Goal: Transaction & Acquisition: Purchase product/service

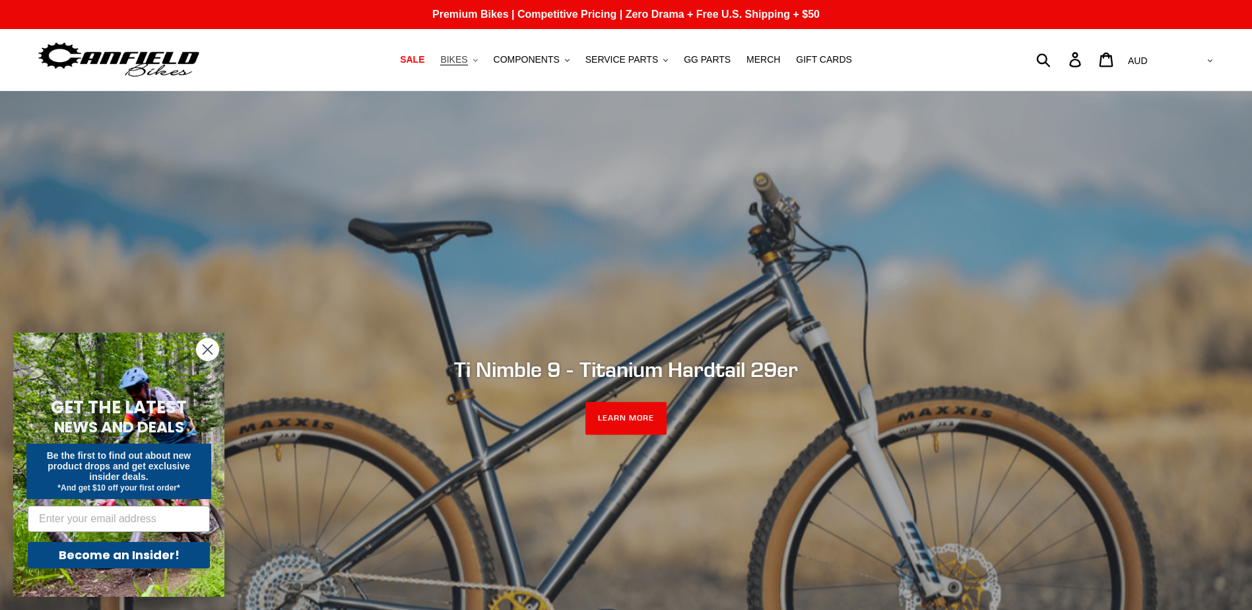
click at [484, 56] on button "BIKES .cls-1{fill:#231f20}" at bounding box center [458, 60] width 50 height 18
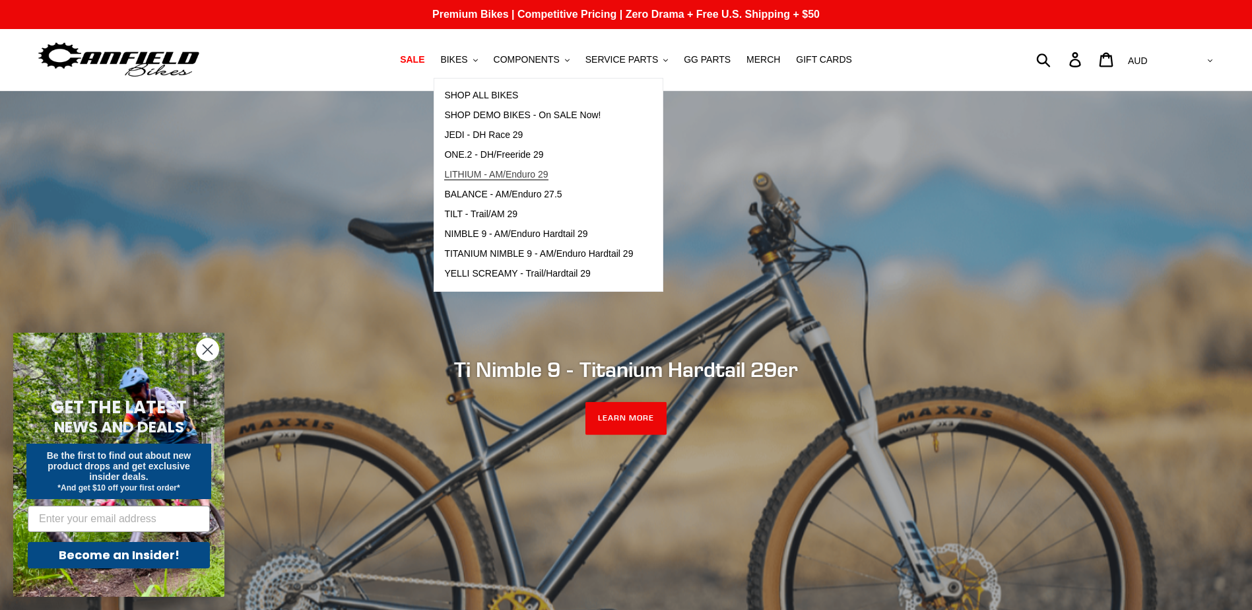
click at [496, 169] on span "LITHIUM - AM/Enduro 29" at bounding box center [496, 174] width 104 height 11
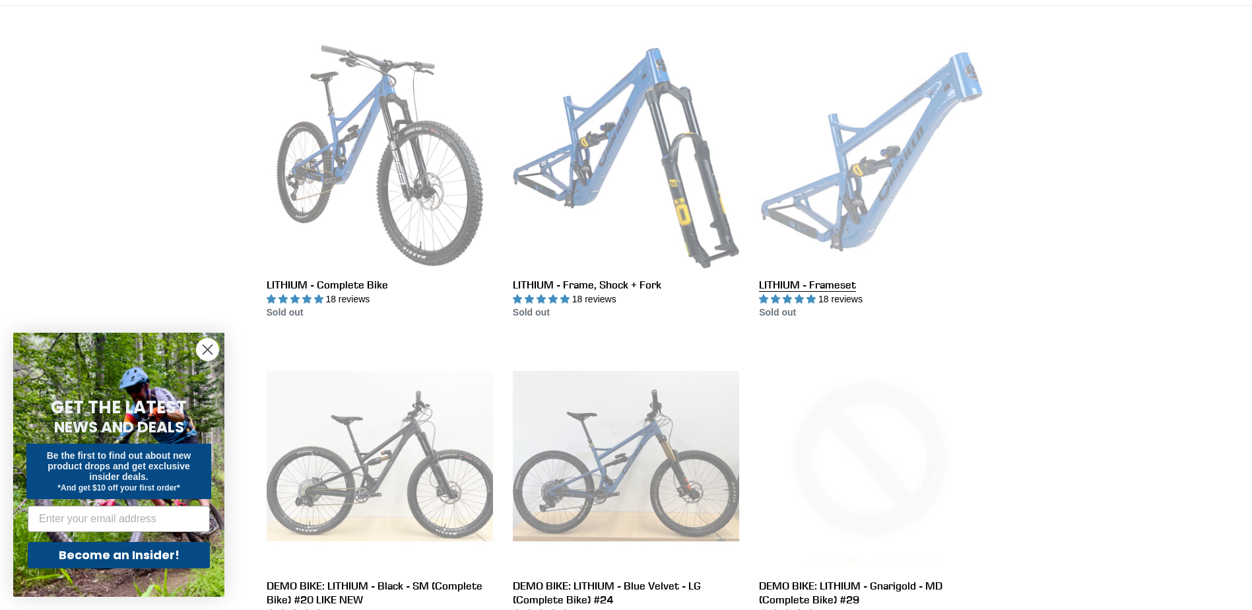
scroll to position [330, 0]
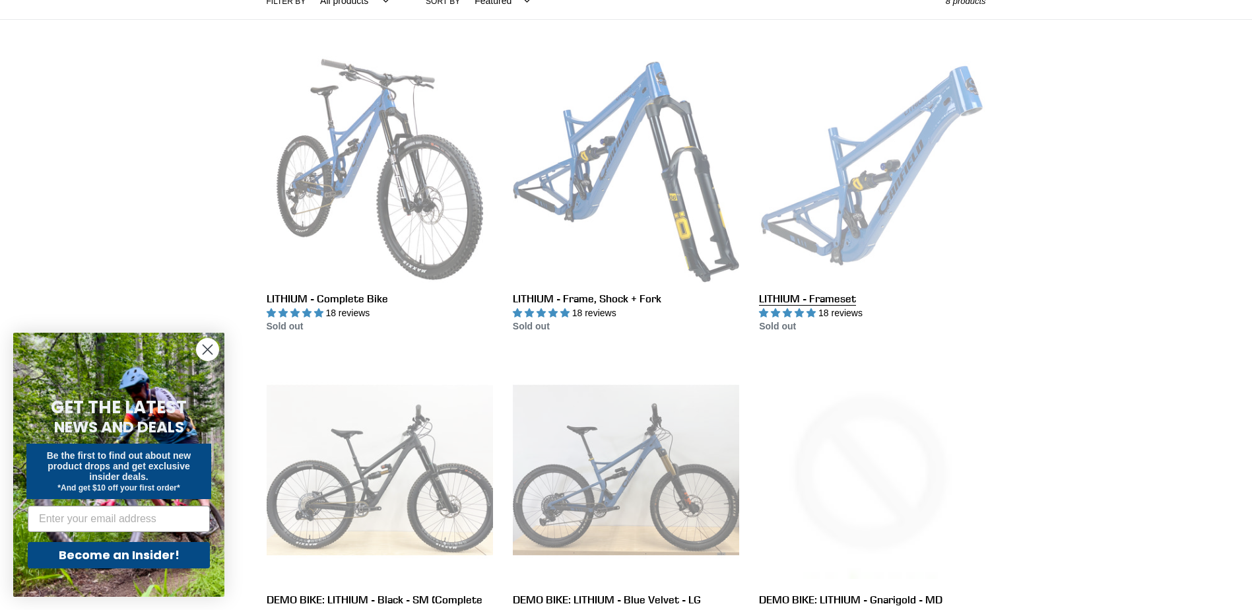
click at [893, 183] on link "LITHIUM - Frameset" at bounding box center [872, 195] width 226 height 278
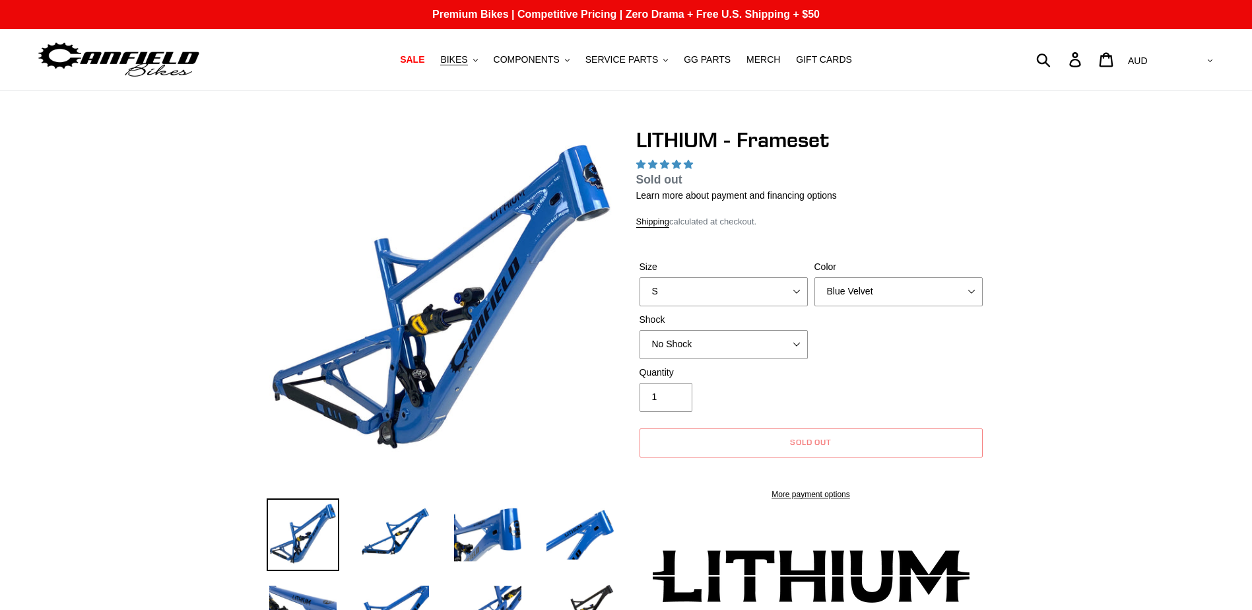
select select "highest-rating"
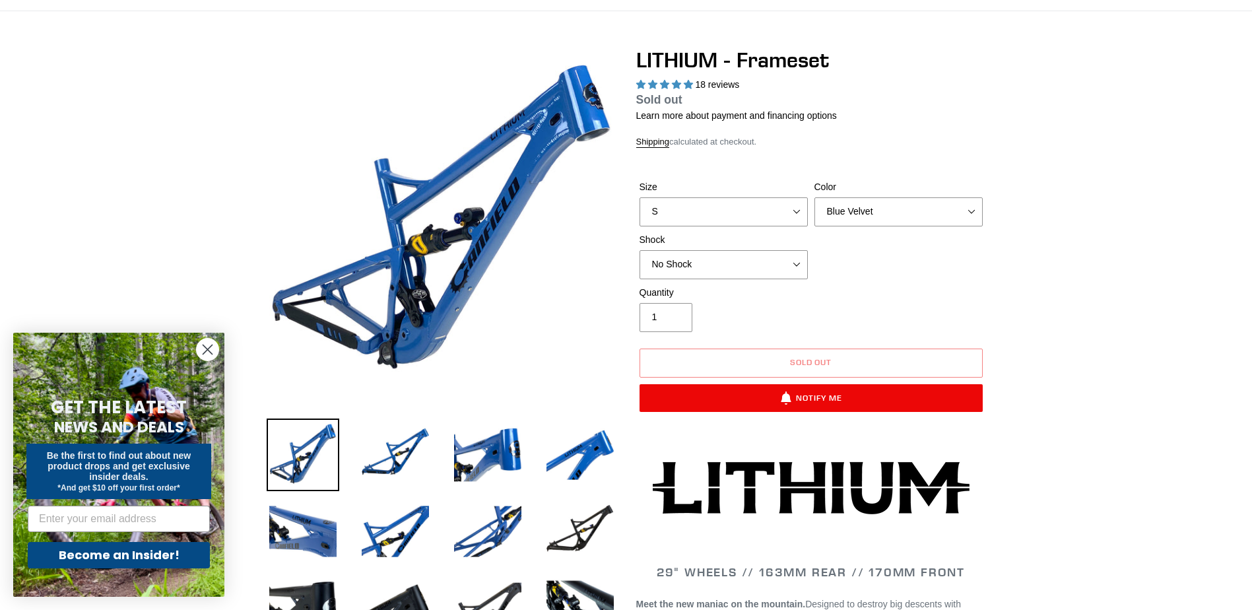
scroll to position [198, 0]
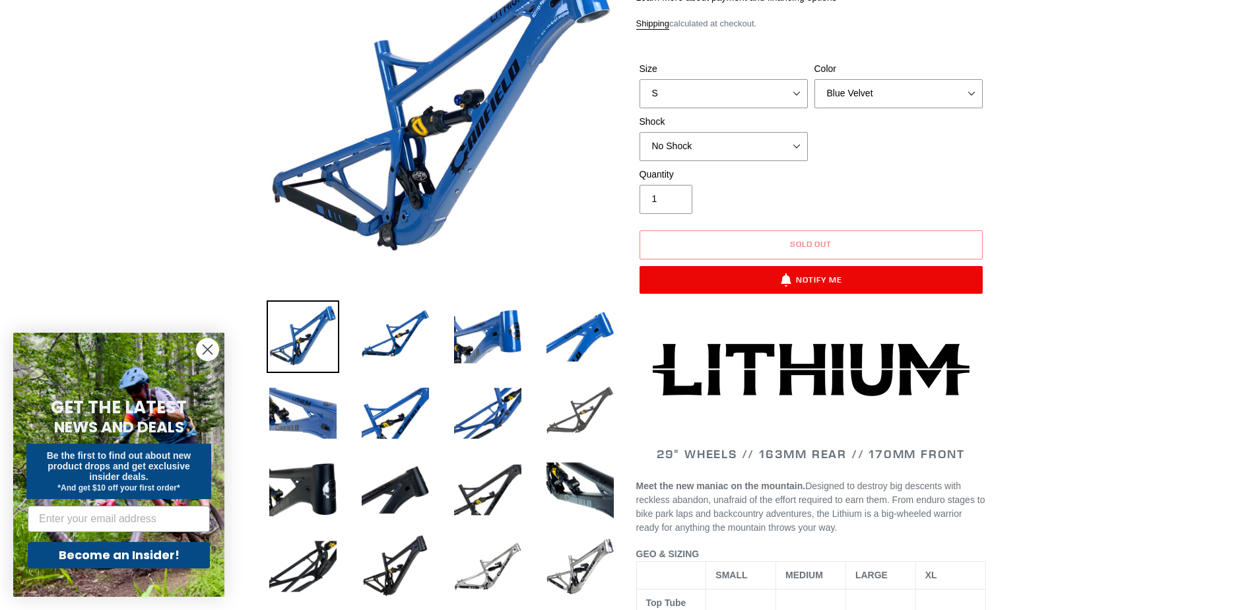
click at [591, 414] on img at bounding box center [580, 413] width 73 height 73
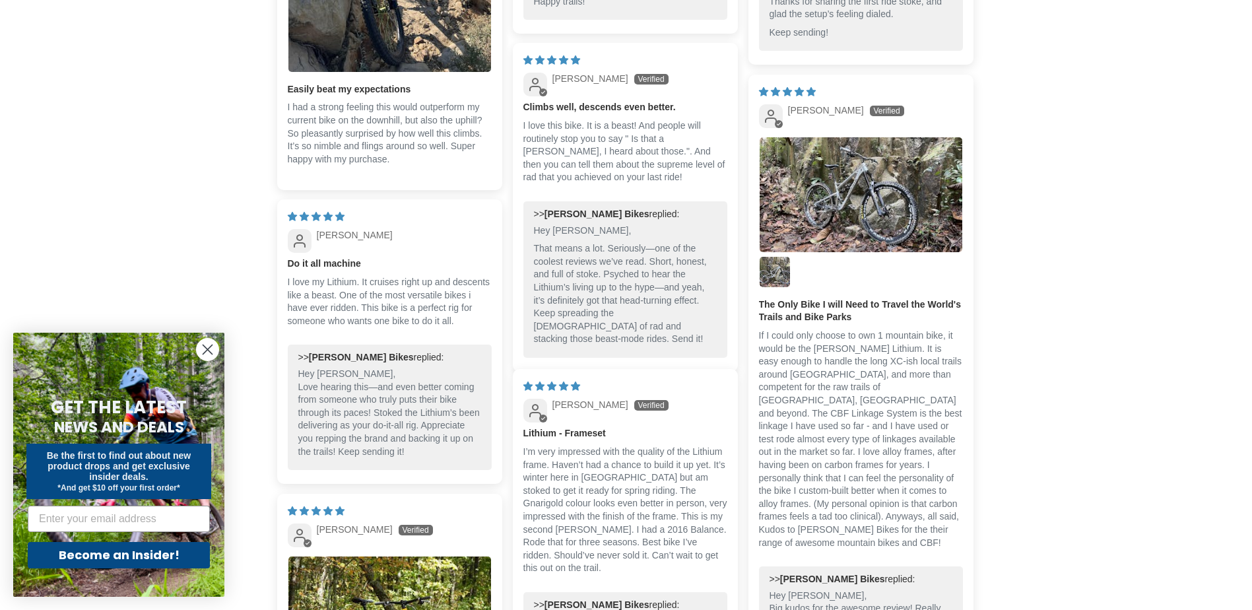
scroll to position [3497, 0]
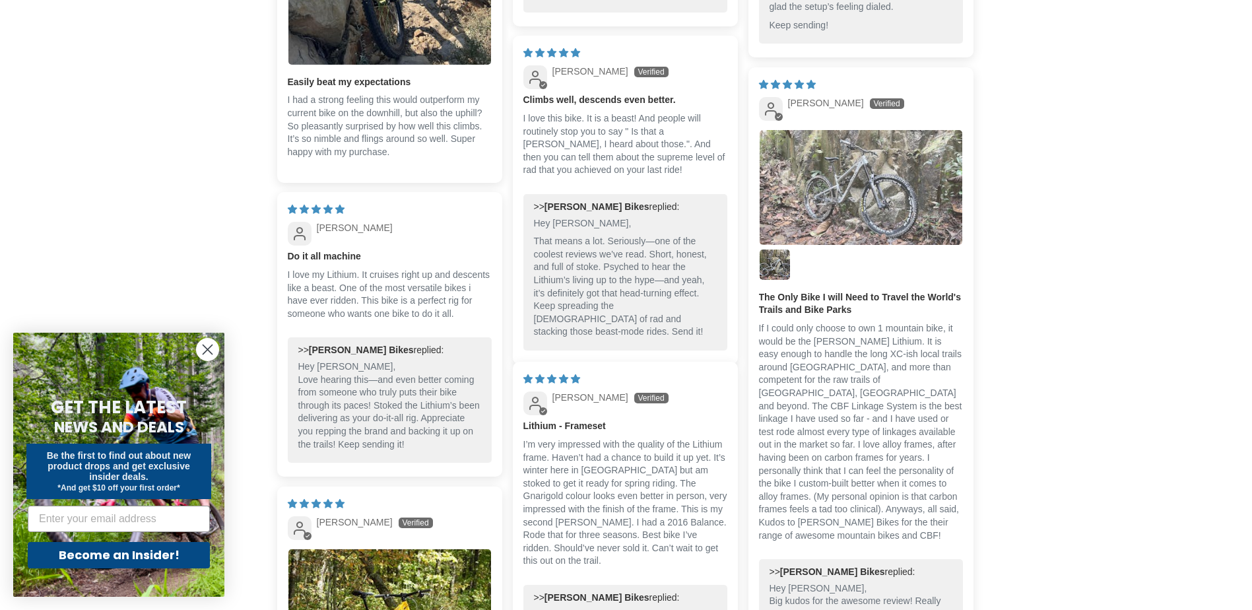
click at [907, 136] on img "Link to user picture 1" at bounding box center [860, 187] width 203 height 114
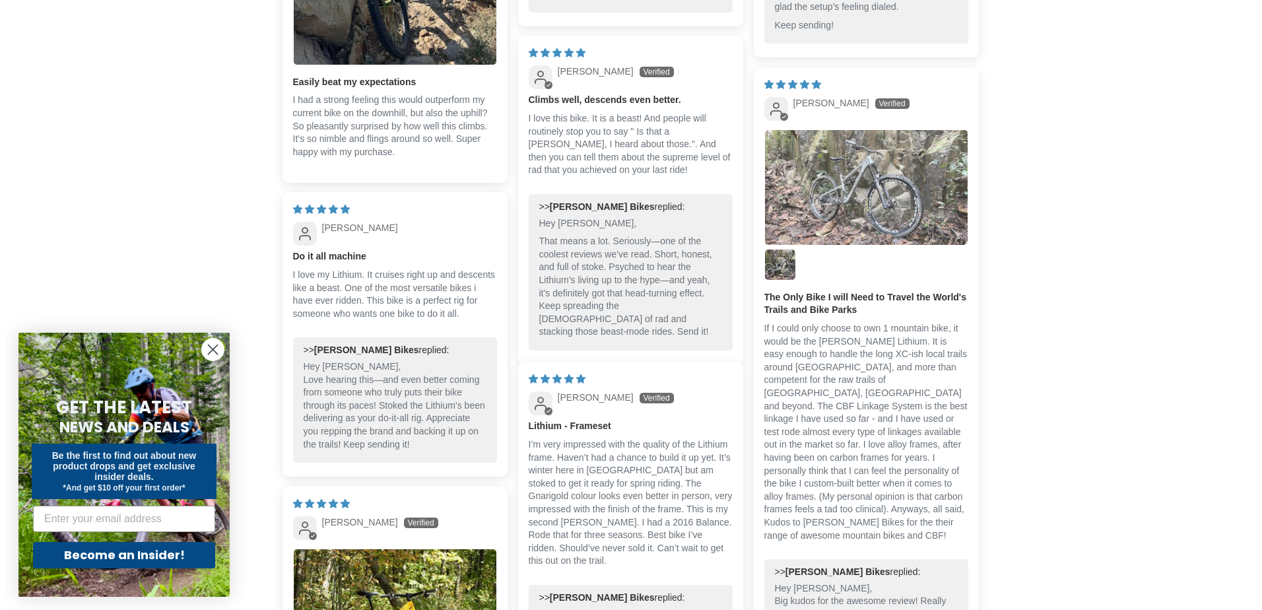
scroll to position [0, 0]
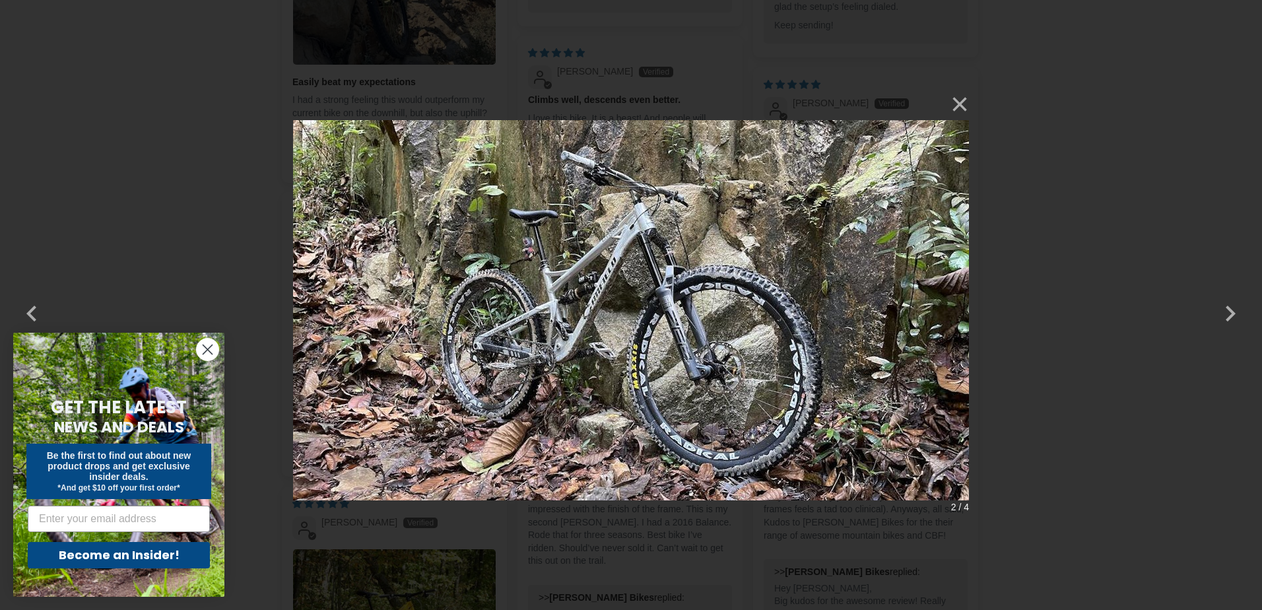
click at [1188, 90] on div "× 2 / 4 Loading..." at bounding box center [631, 305] width 1262 height 610
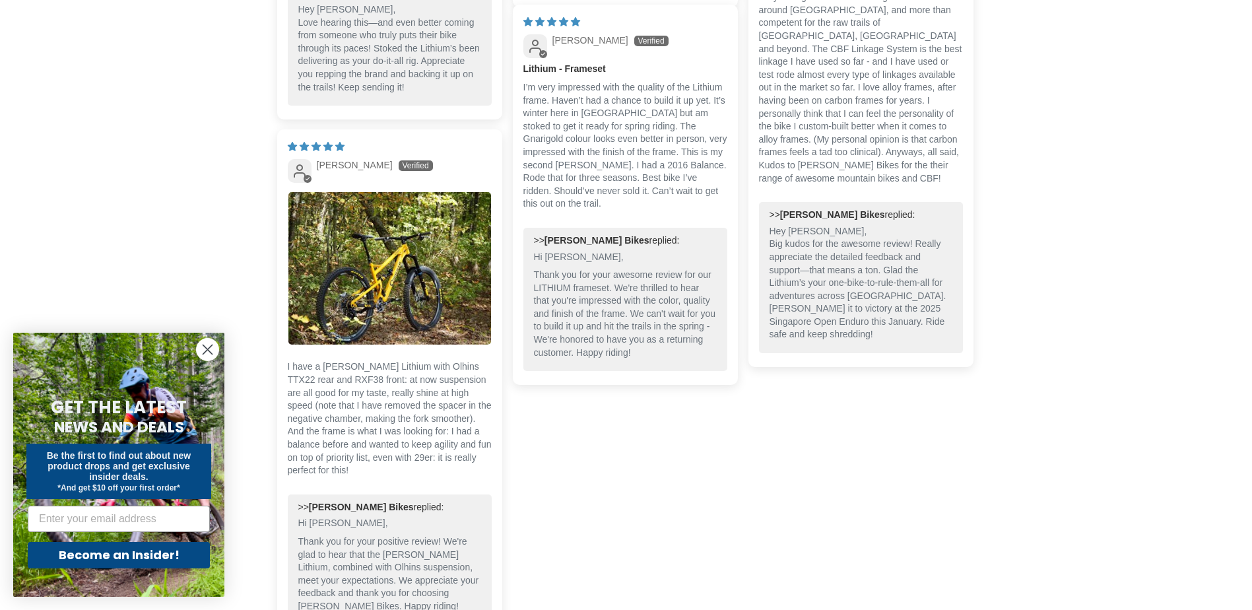
scroll to position [3893, 0]
